Goal: Task Accomplishment & Management: Use online tool/utility

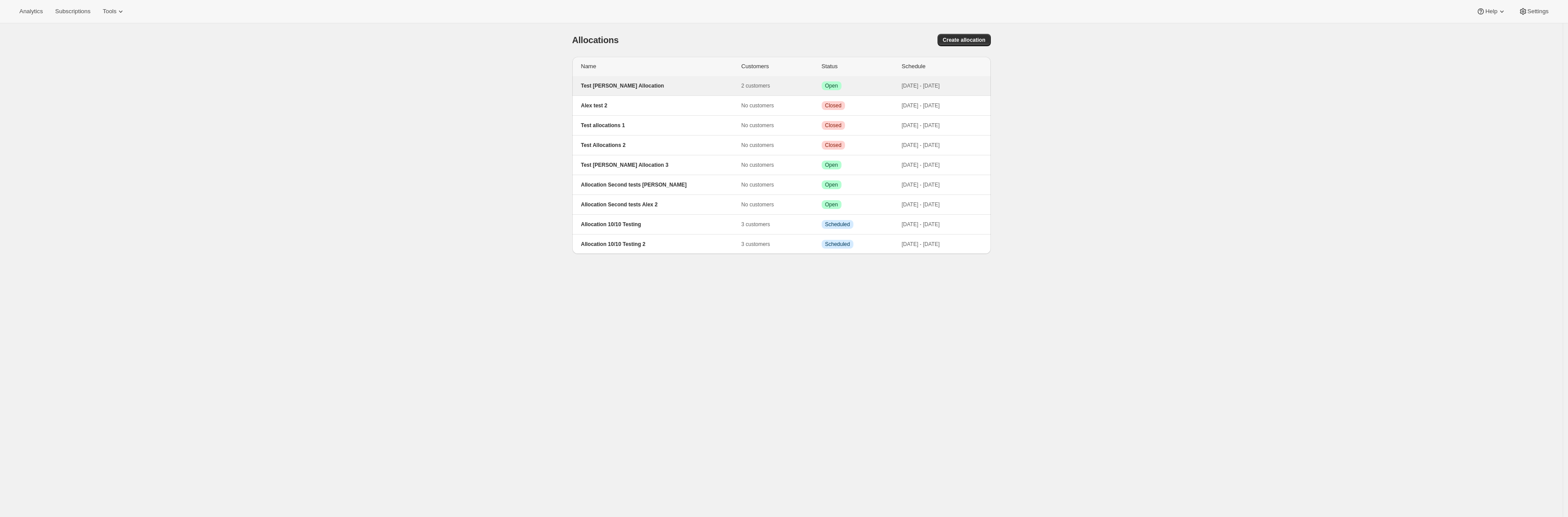
click at [627, 85] on p "Test [PERSON_NAME] Allocation" at bounding box center [661, 86] width 160 height 7
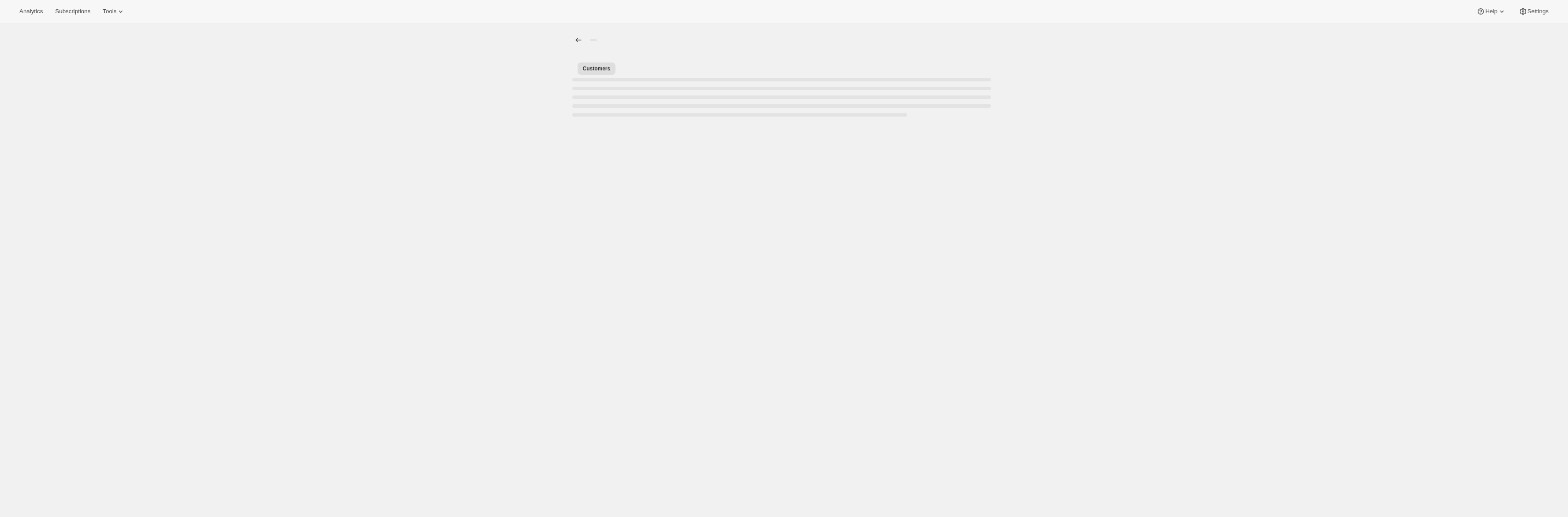
click at [858, 264] on div "[object Object]. This page is ready Customers More views Customers More views" at bounding box center [781, 282] width 1563 height 517
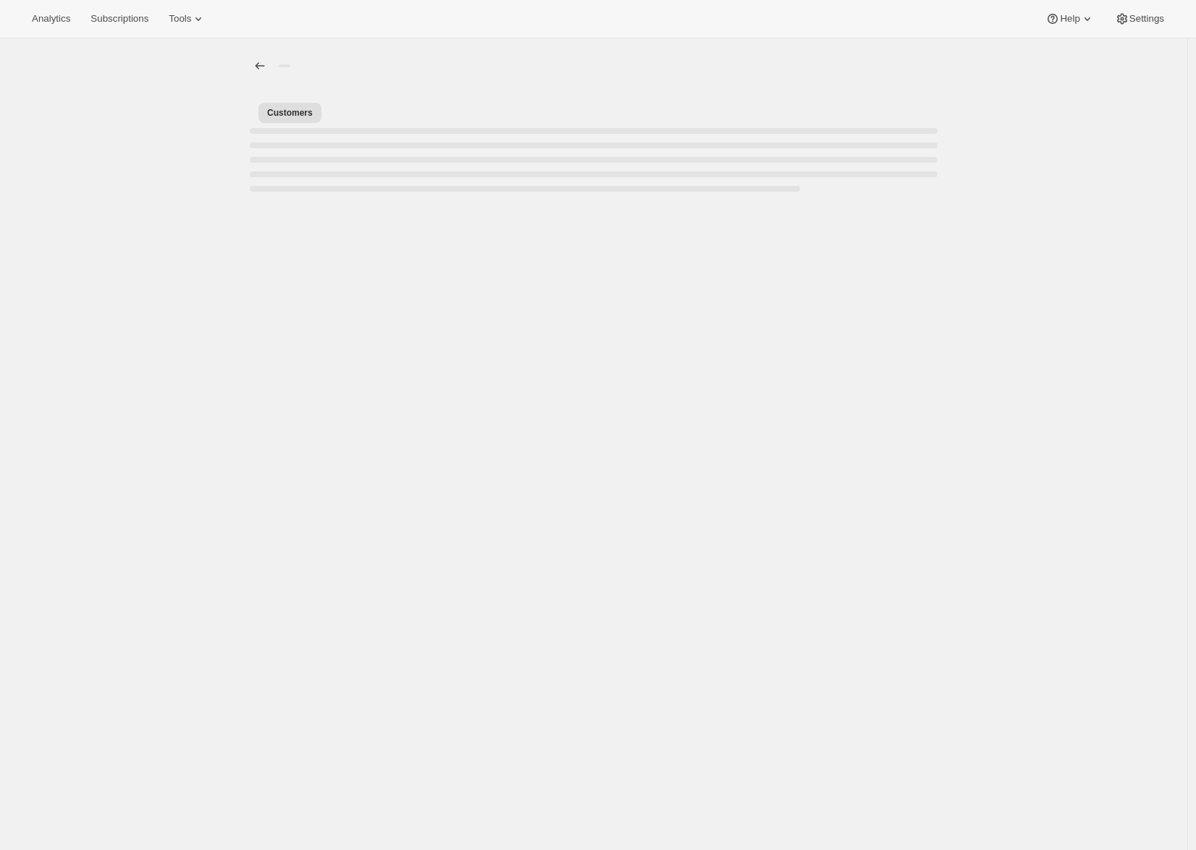
click at [730, 401] on div "[object Object]. This page is ready Customers More views Customers More views" at bounding box center [593, 463] width 1187 height 850
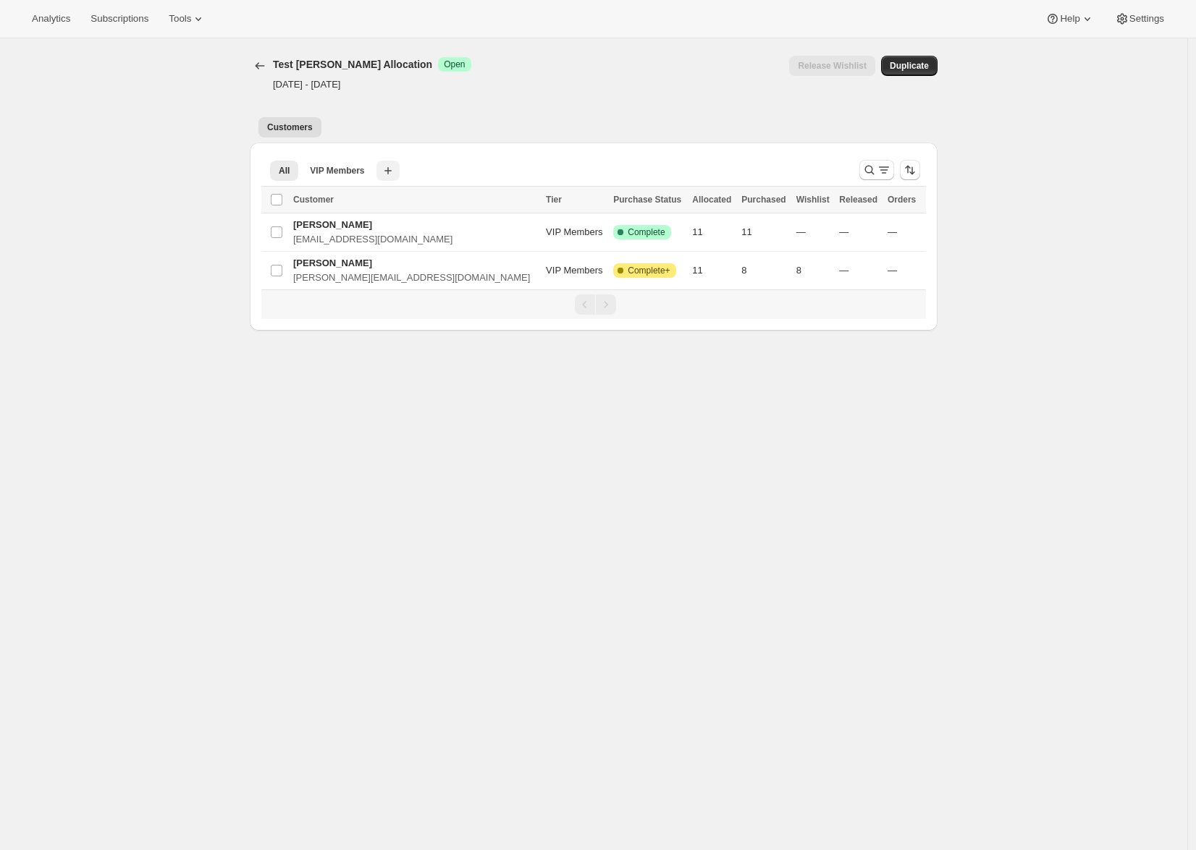
click at [395, 169] on icon "button" at bounding box center [388, 171] width 14 height 14
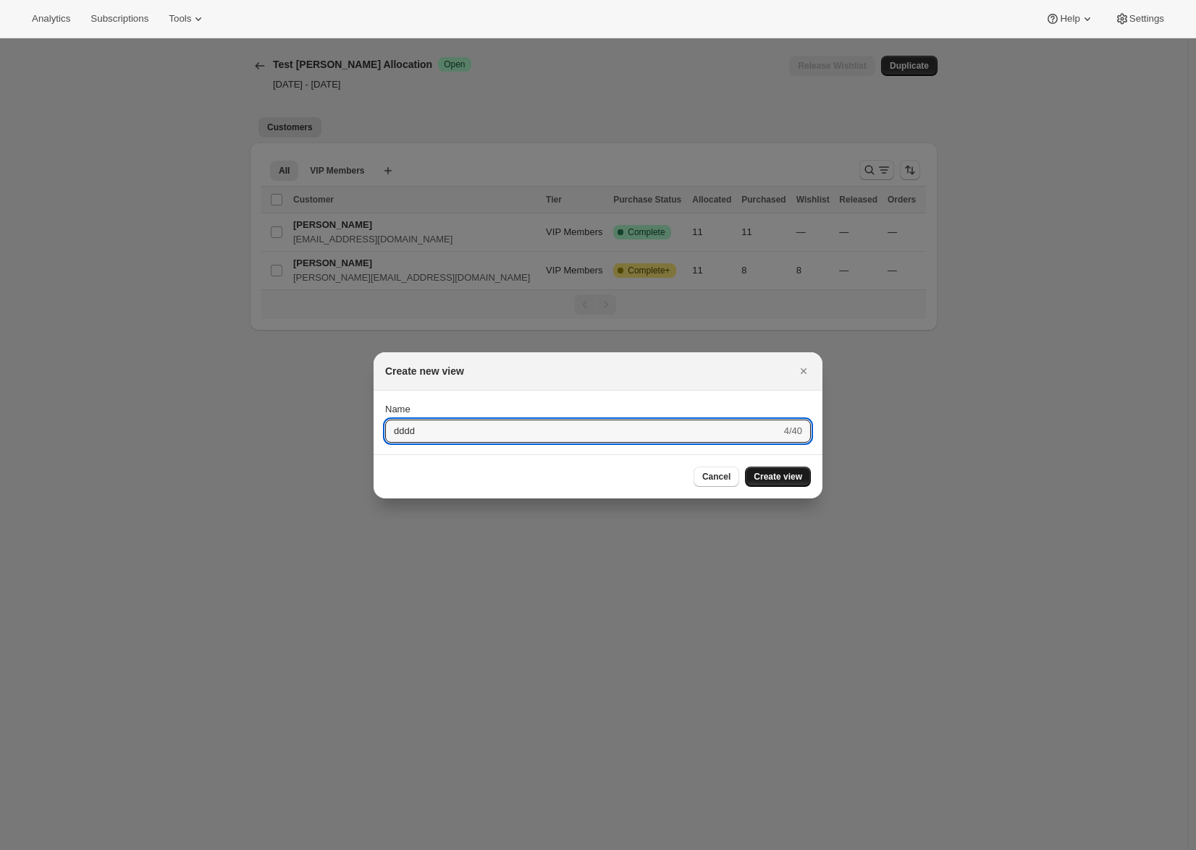
type input "dddd"
click at [781, 478] on span "Create view" at bounding box center [777, 477] width 48 height 12
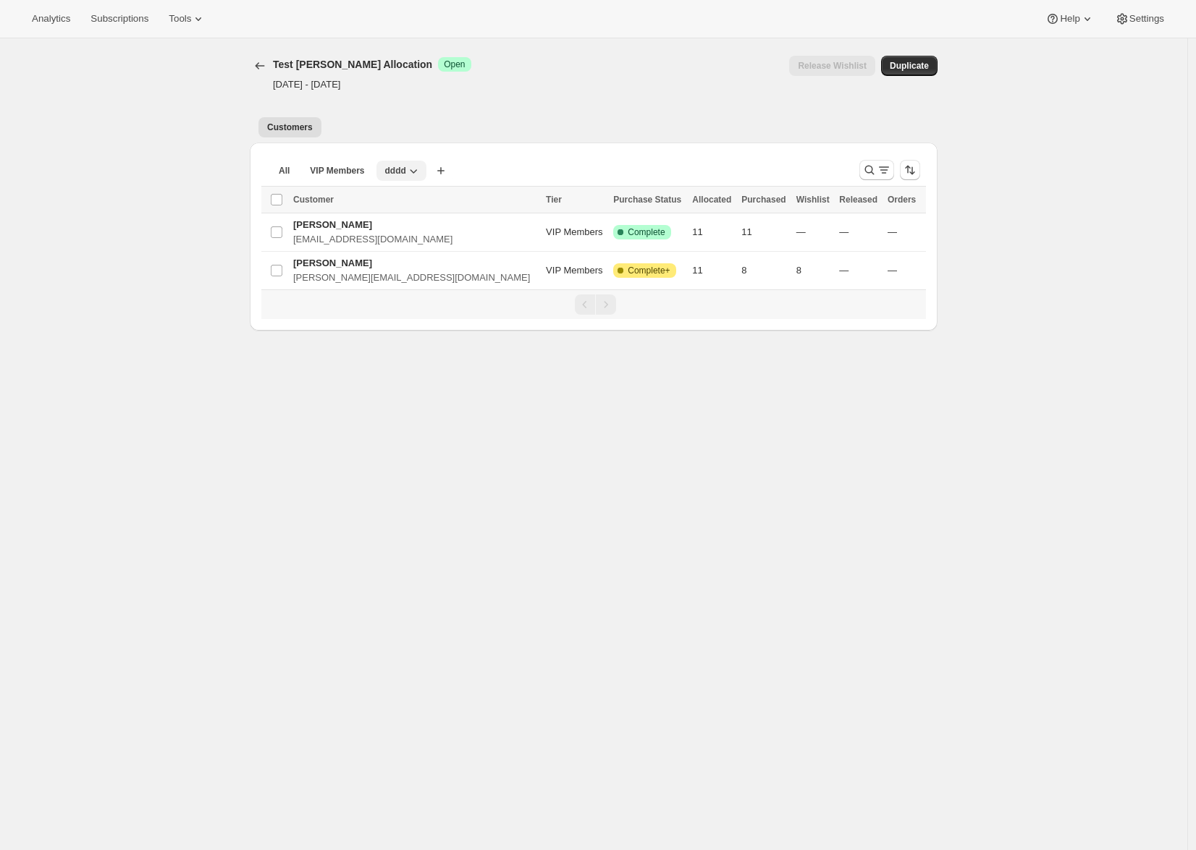
drag, startPoint x: 410, startPoint y: 169, endPoint x: 416, endPoint y: 180, distance: 12.0
click at [406, 169] on span "dddd" at bounding box center [395, 171] width 21 height 12
click at [525, 539] on div "[object Object]. This page is ready Test Alex Allocation Success Open Oct 2, 20…" at bounding box center [593, 463] width 1187 height 850
click at [415, 173] on button "dddd" at bounding box center [395, 171] width 38 height 20
click at [417, 172] on icon "button" at bounding box center [413, 171] width 7 height 4
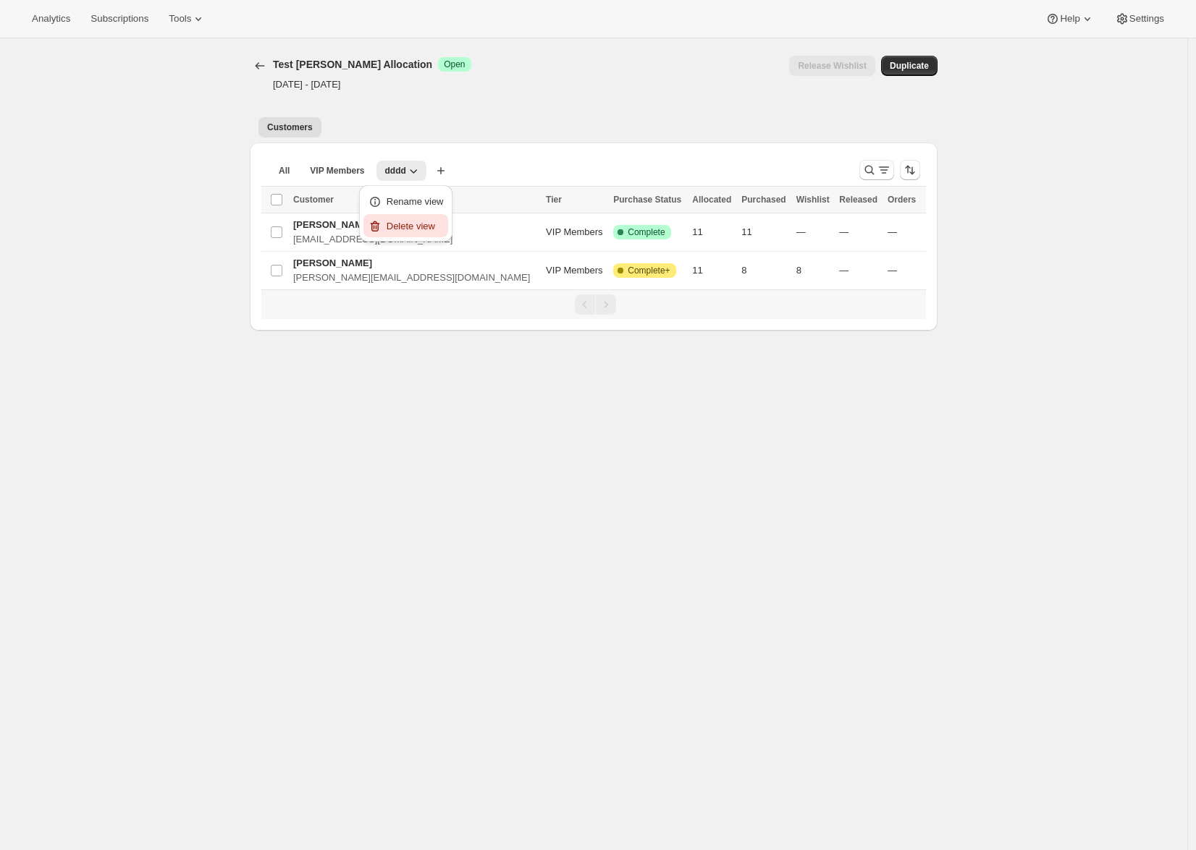
click at [431, 227] on span "Delete view" at bounding box center [411, 226] width 48 height 11
drag, startPoint x: 857, startPoint y: 664, endPoint x: 853, endPoint y: 648, distance: 17.2
click at [857, 664] on div "[object Object]. This page is ready Test Alex Allocation Success Open Oct 2, 20…" at bounding box center [593, 463] width 1187 height 850
click at [688, 268] on td "11" at bounding box center [712, 271] width 49 height 38
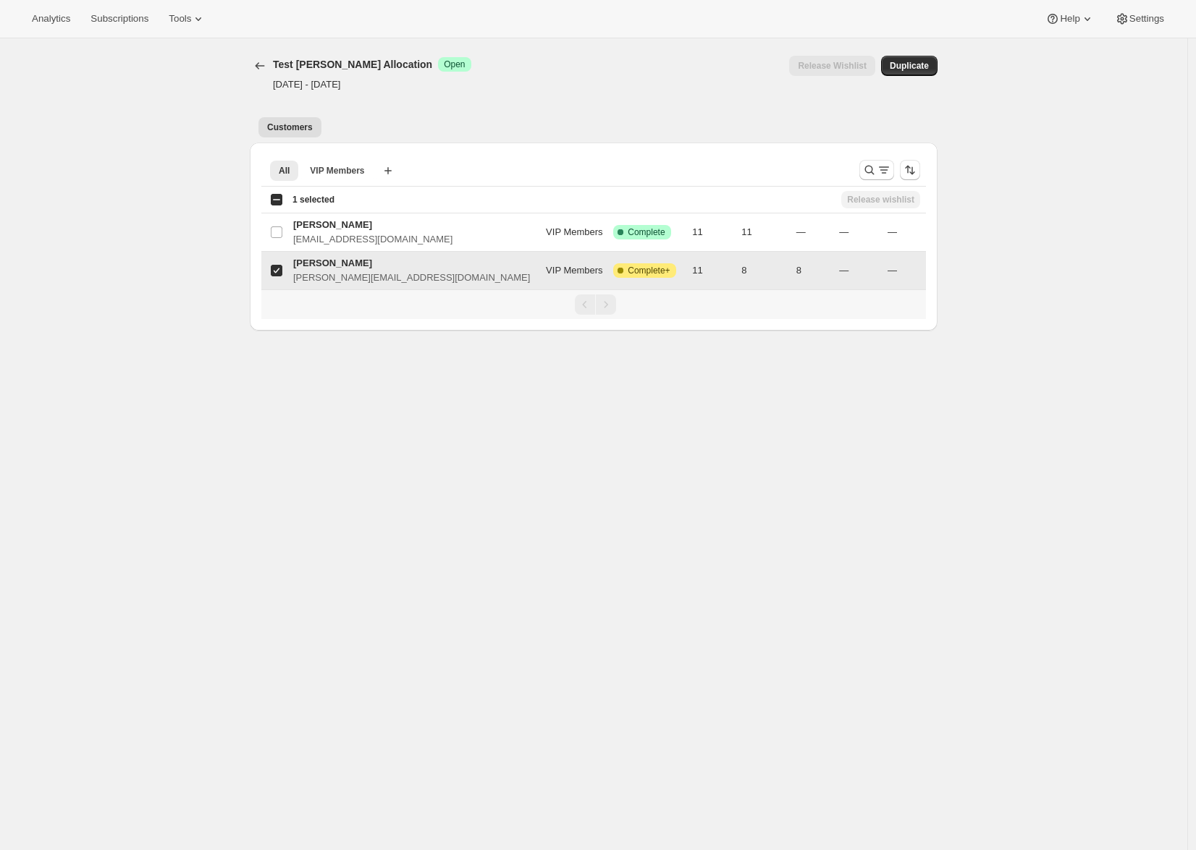
click at [688, 268] on td "11" at bounding box center [712, 271] width 49 height 38
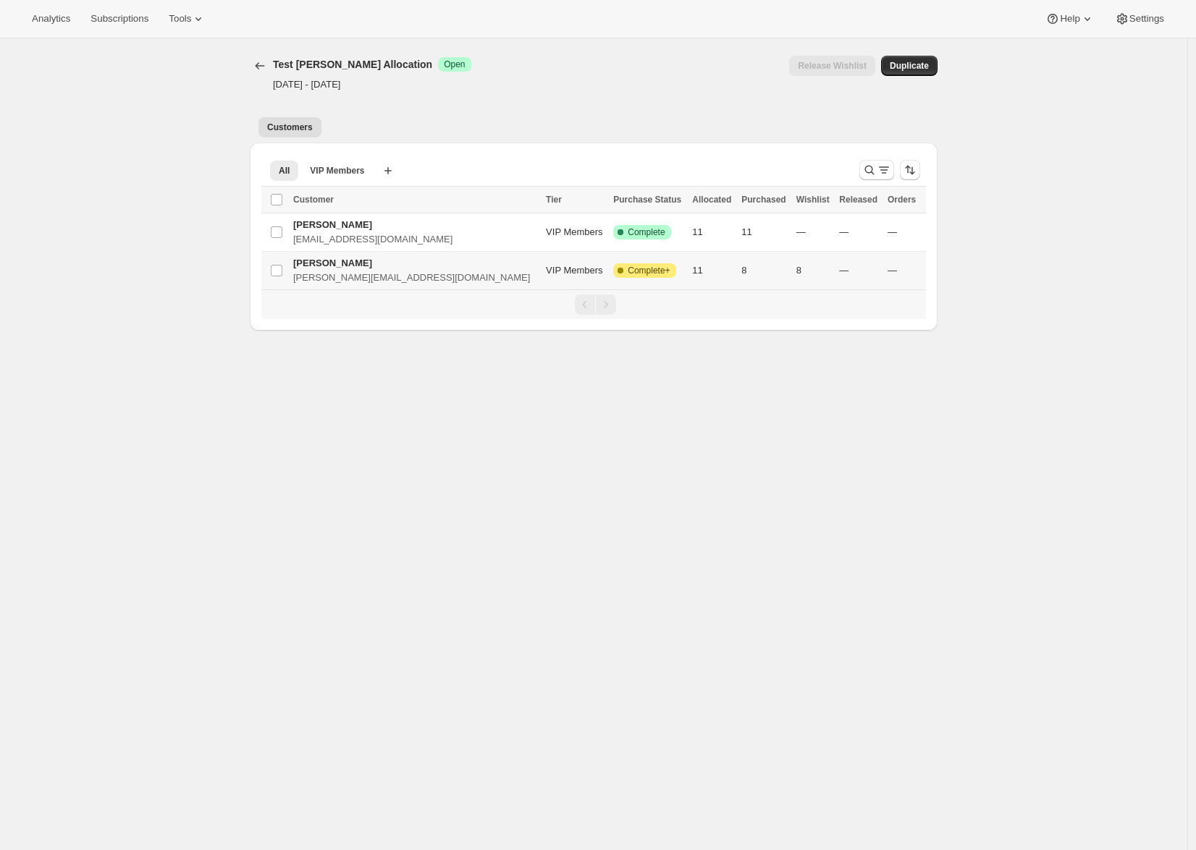
click at [688, 268] on td "11" at bounding box center [712, 271] width 49 height 38
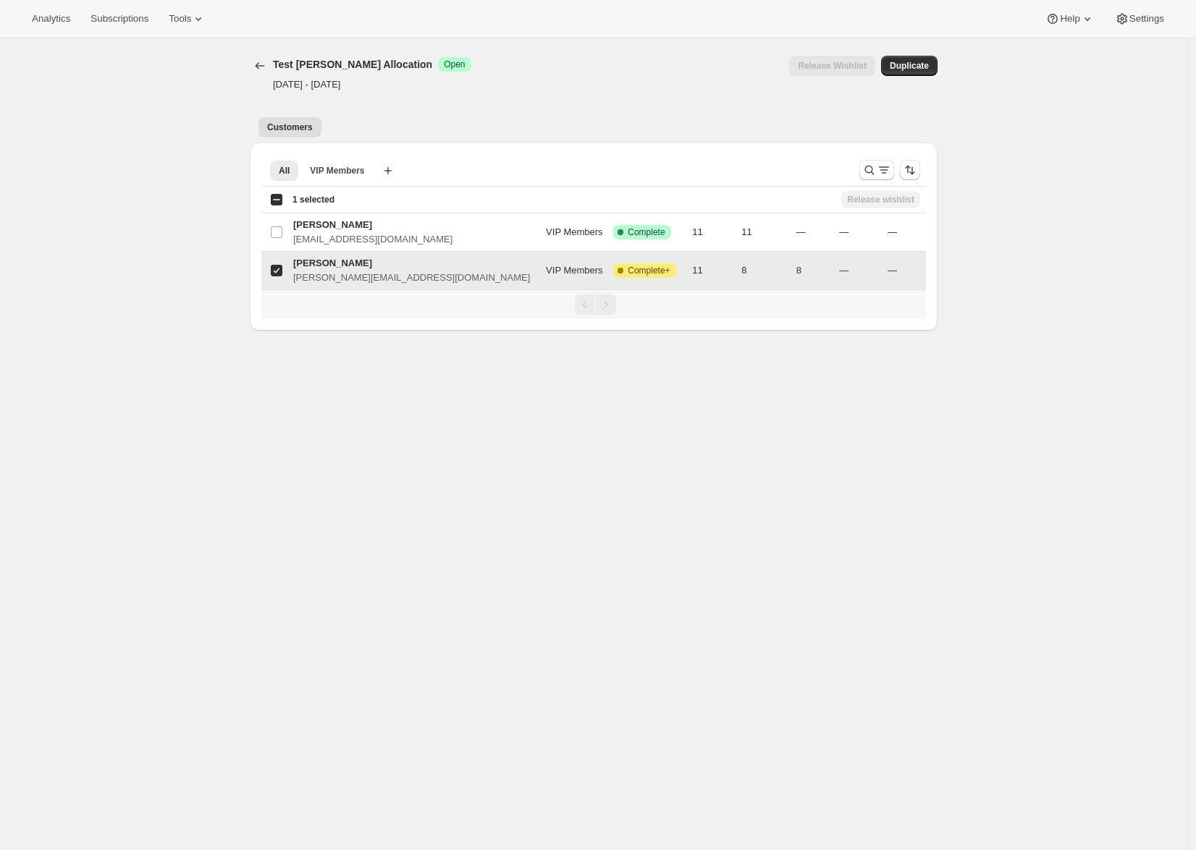
click at [388, 256] on td "Alejandro Pérez Ramos alex@awtomic.com" at bounding box center [415, 271] width 253 height 38
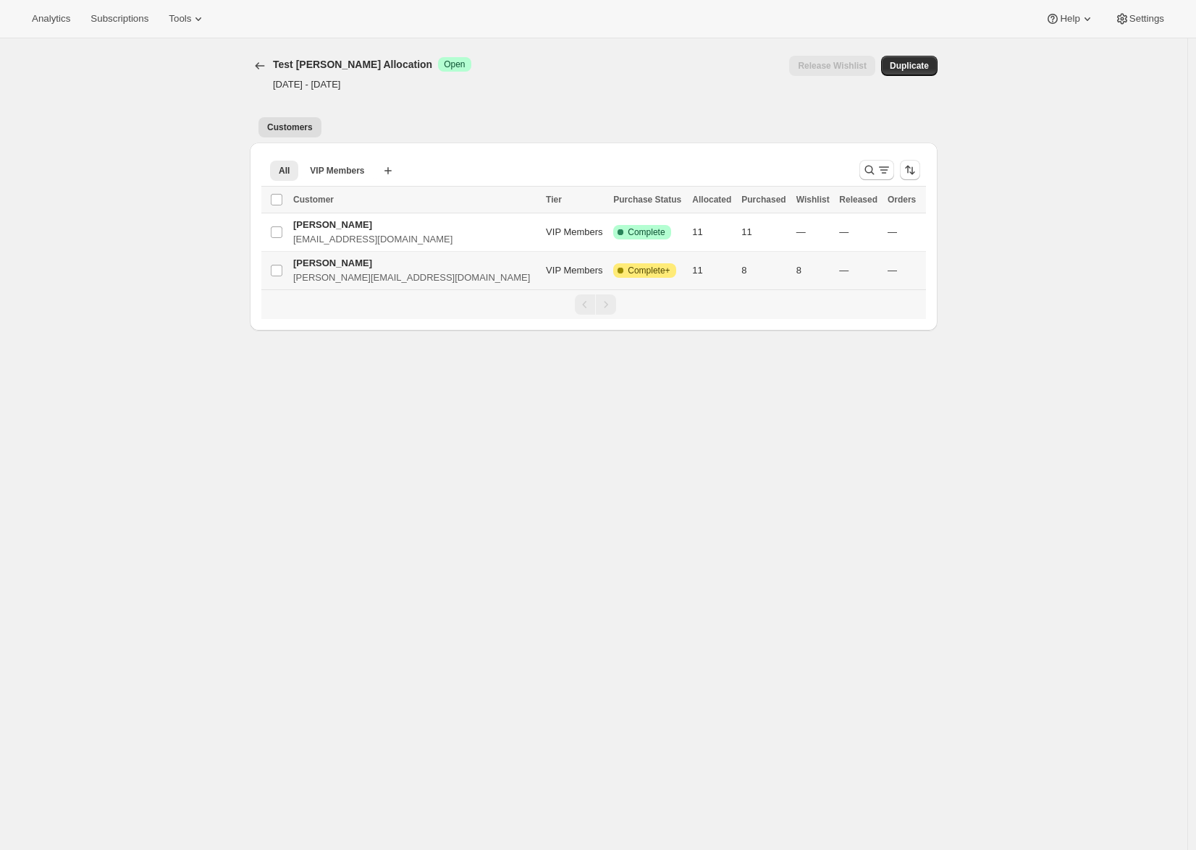
click at [388, 256] on td "Alejandro Pérez Ramos alex@awtomic.com" at bounding box center [415, 271] width 253 height 38
click at [819, 61] on div "Release Wishlist" at bounding box center [832, 66] width 86 height 20
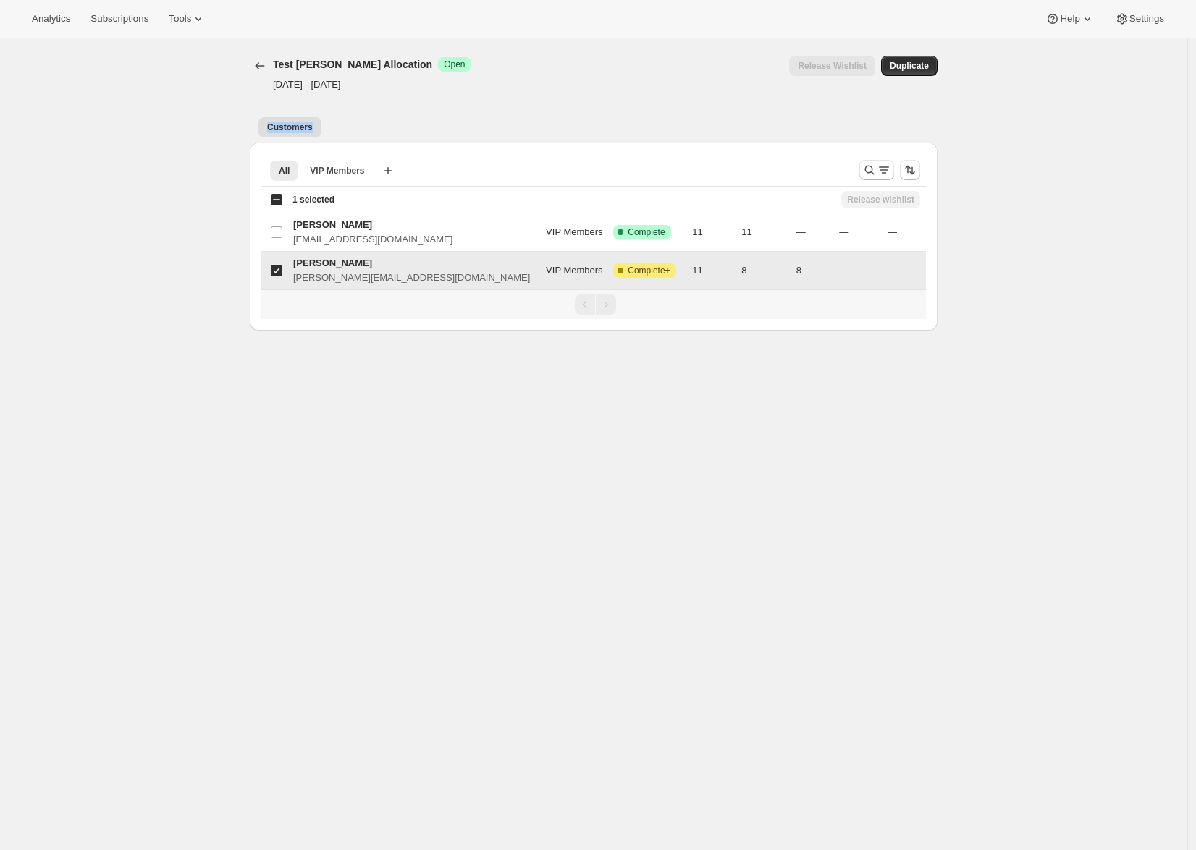
click at [628, 271] on span "Complete+" at bounding box center [649, 271] width 42 height 12
checkbox input "false"
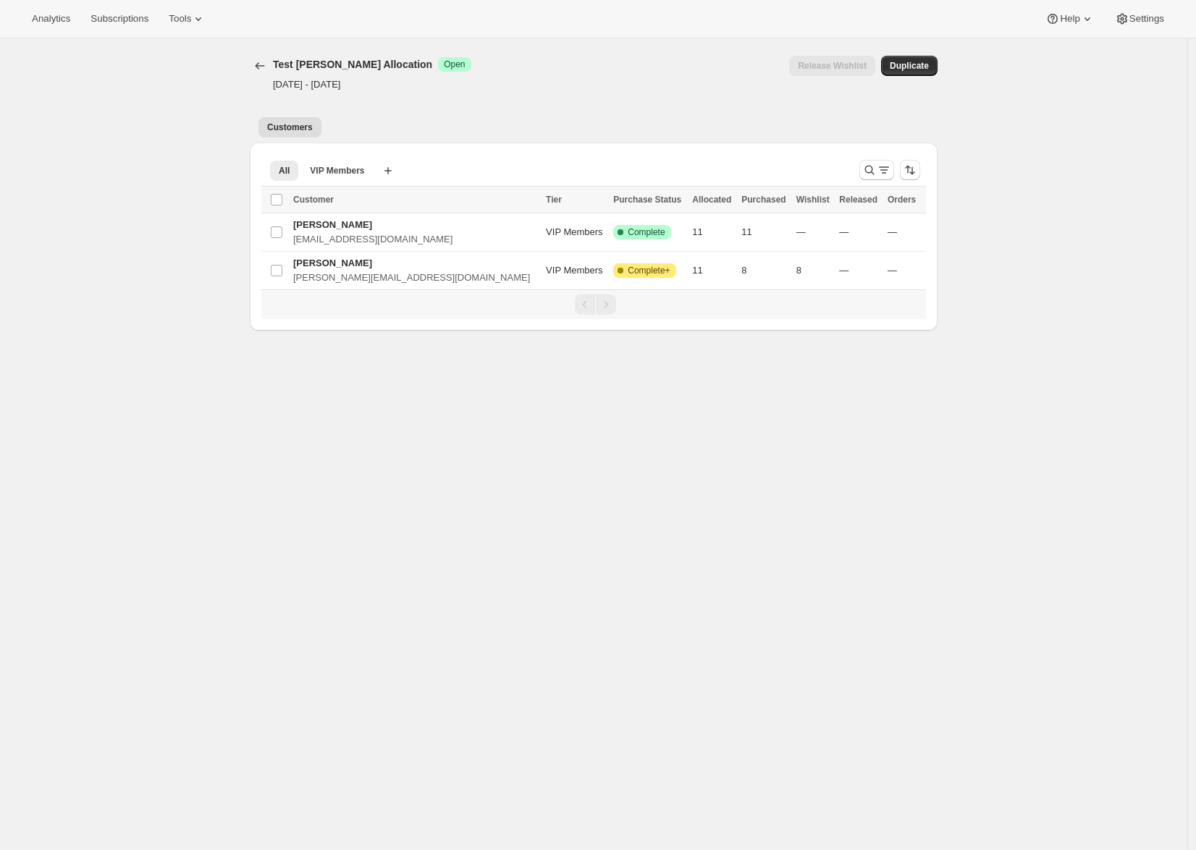
click at [714, 594] on div "[object Object]. This page is ready Test Alex Allocation Success Open Oct 2, 20…" at bounding box center [593, 463] width 1187 height 850
